Goal: Transaction & Acquisition: Subscribe to service/newsletter

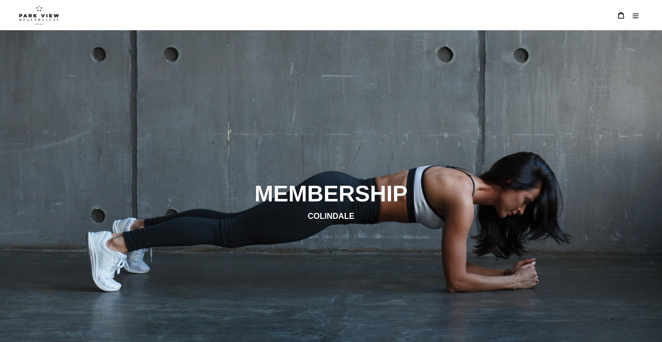
drag, startPoint x: 318, startPoint y: 180, endPoint x: 322, endPoint y: 186, distance: 6.6
click at [318, 180] on div "slideshow" at bounding box center [331, 201] width 662 height 342
click at [328, 202] on h2 "MEMBERSHIP" at bounding box center [331, 193] width 379 height 27
drag, startPoint x: 635, startPoint y: 9, endPoint x: 638, endPoint y: 16, distance: 7.6
click at [635, 9] on button "Menu" at bounding box center [636, 15] width 15 height 15
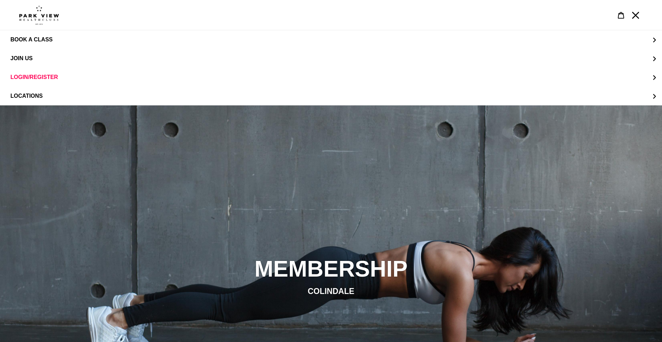
click at [292, 258] on h2 "MEMBERSHIP" at bounding box center [331, 268] width 379 height 27
click at [39, 92] on button "LOCATIONS" at bounding box center [331, 96] width 662 height 19
click at [49, 56] on span "Colindale" at bounding box center [40, 58] width 32 height 6
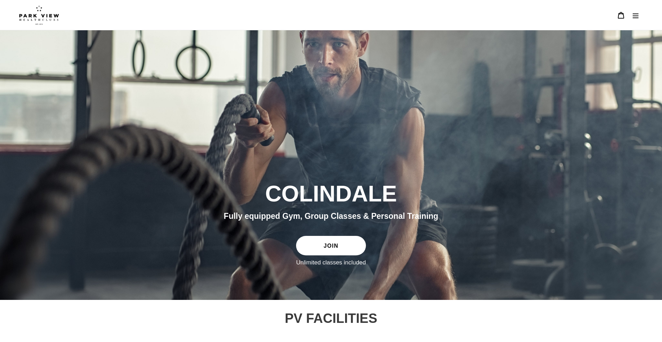
scroll to position [71, 0]
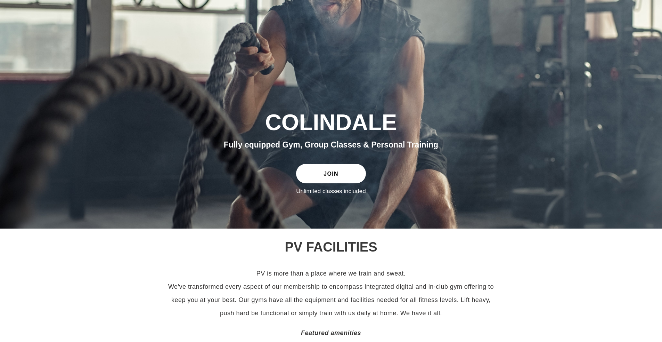
click at [335, 171] on link "JOIN" at bounding box center [331, 173] width 70 height 19
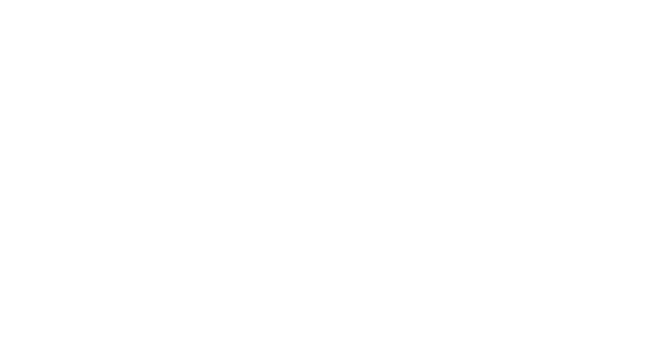
scroll to position [853, 0]
